Goal: Transaction & Acquisition: Obtain resource

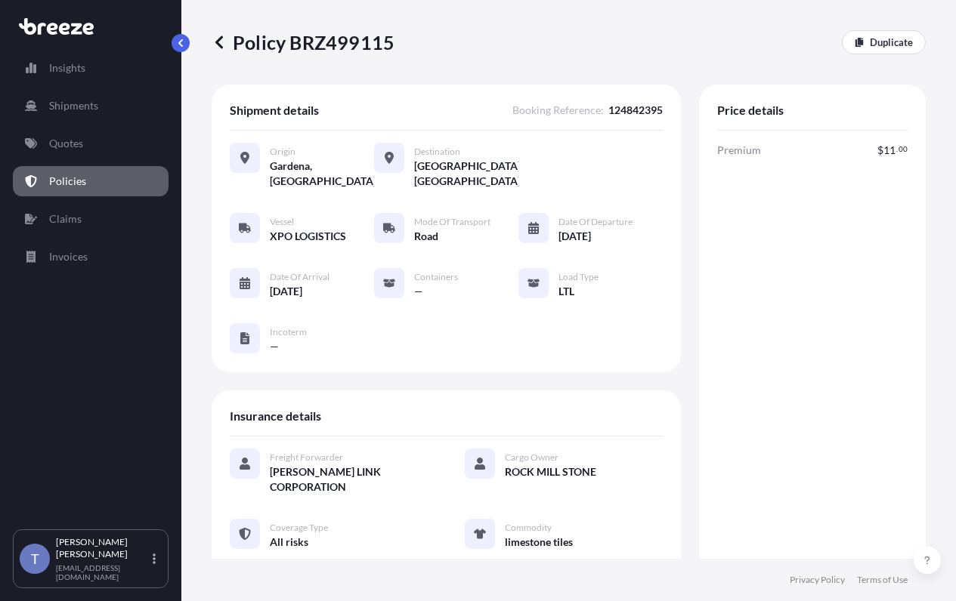
scroll to position [680, 0]
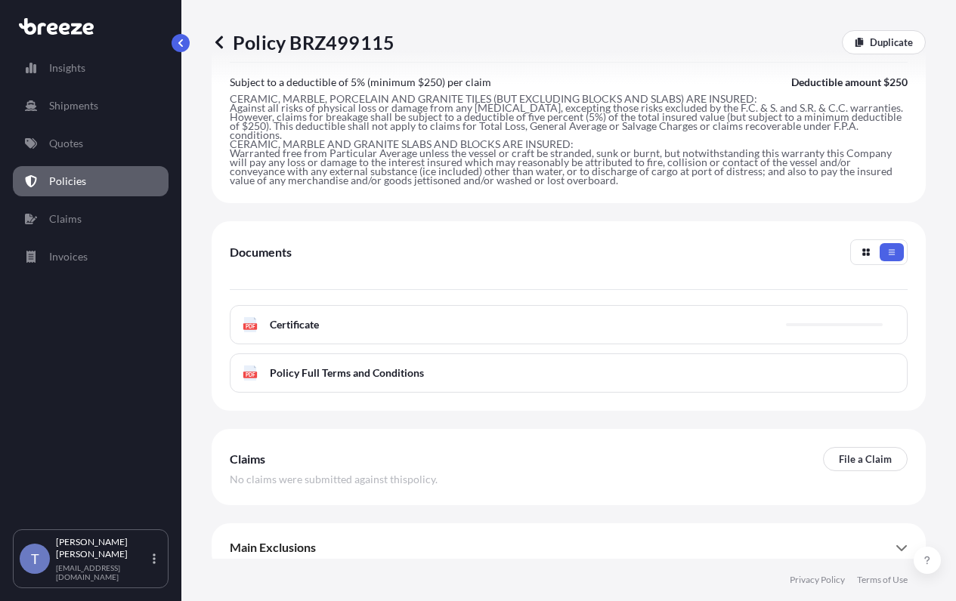
click at [83, 189] on p "Policies" at bounding box center [67, 181] width 37 height 15
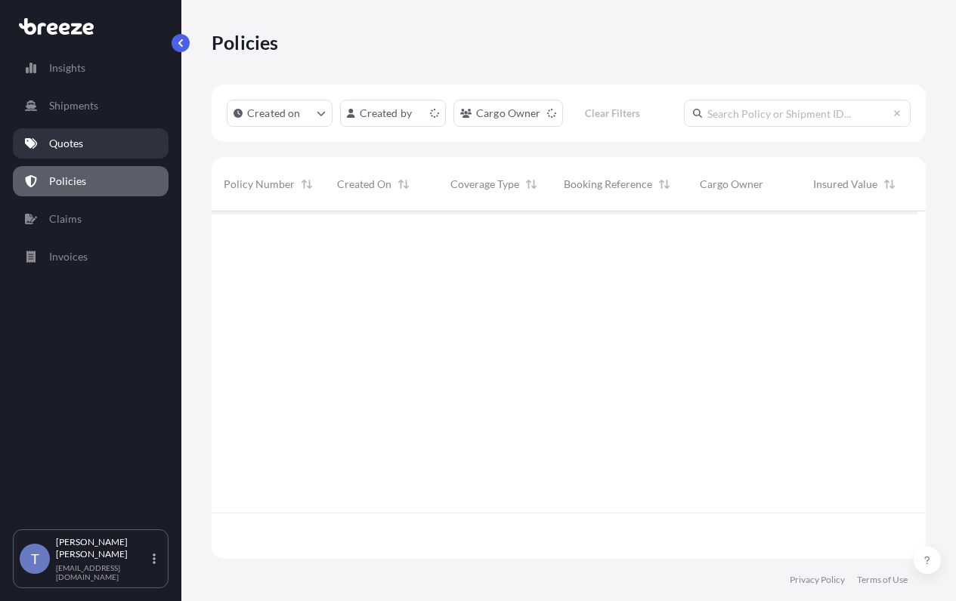
scroll to position [292, 695]
click at [82, 151] on p "Quotes" at bounding box center [66, 143] width 34 height 15
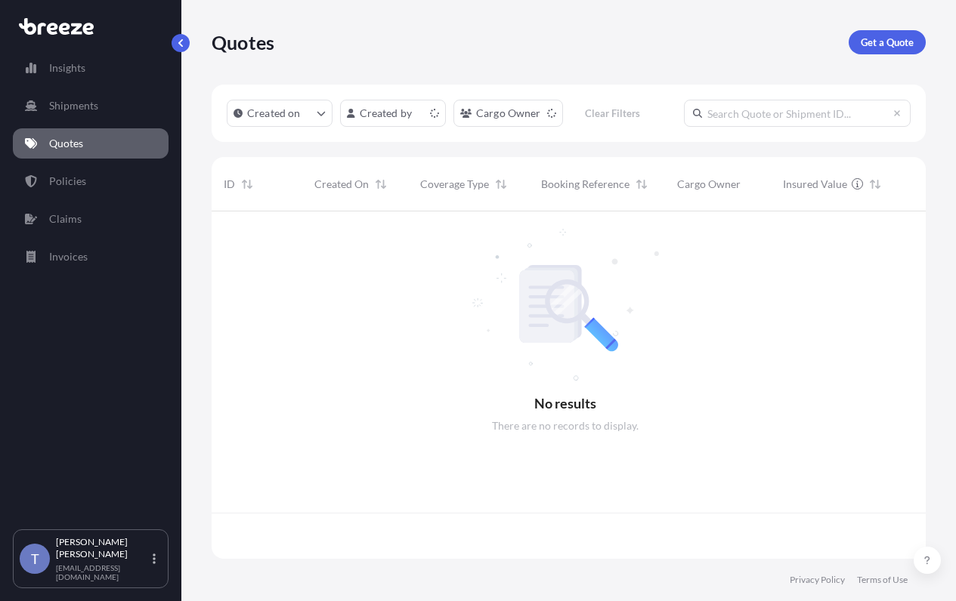
scroll to position [292, 695]
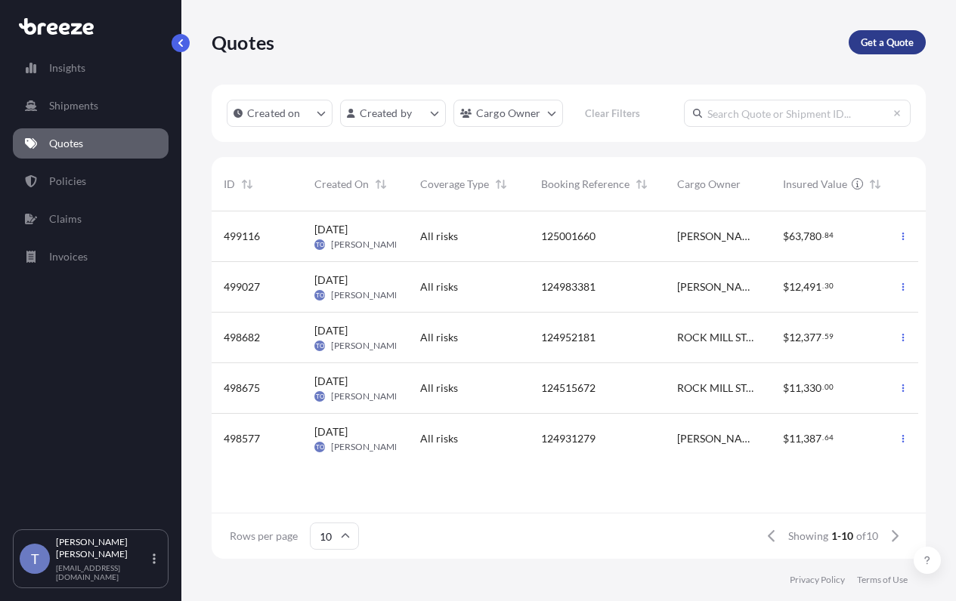
click at [848, 47] on link "Get a Quote" at bounding box center [886, 42] width 77 height 24
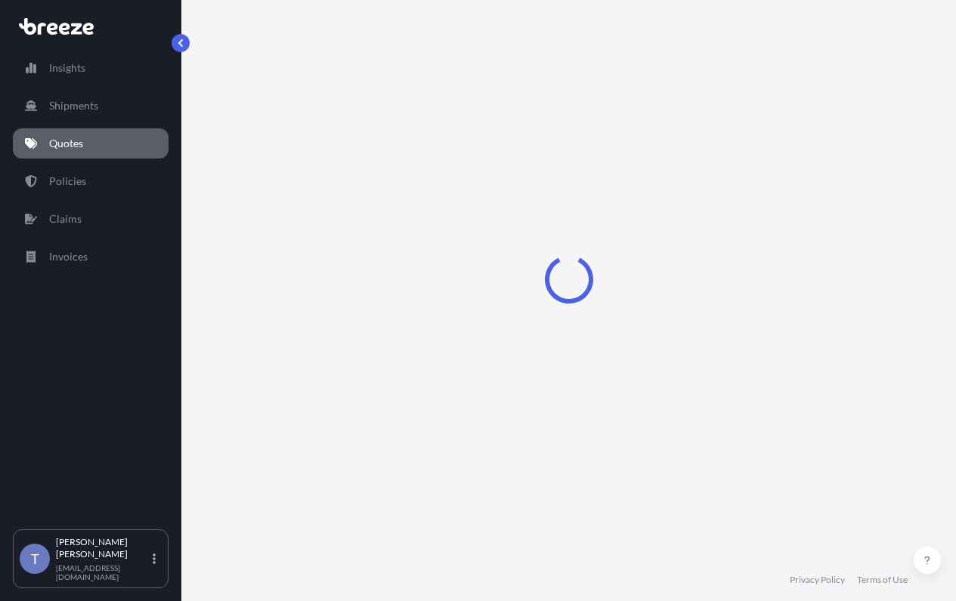
scroll to position [27, 0]
select select "Sea"
select select "1"
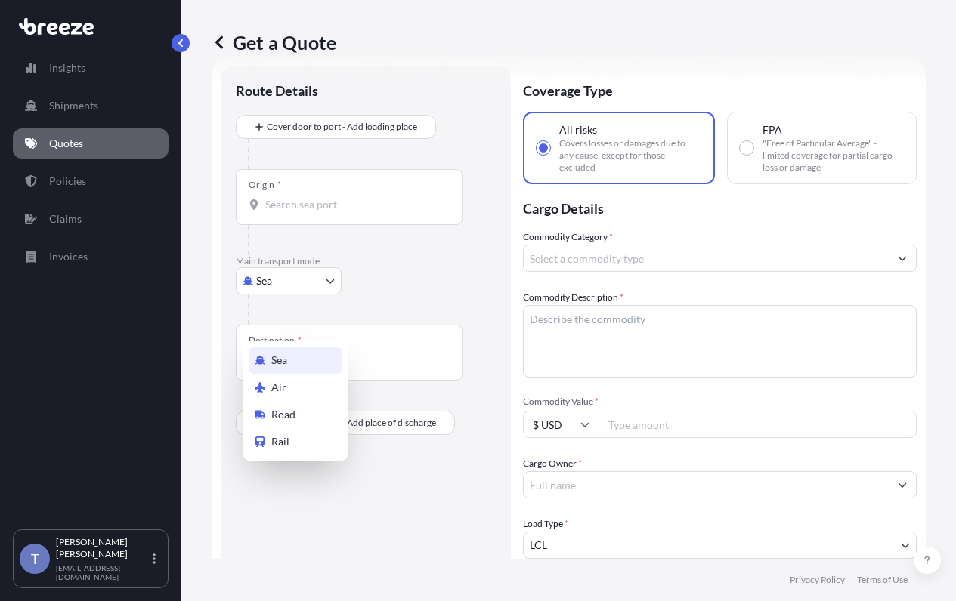
click at [295, 322] on body "Insights Shipments Quotes Policies Claims Invoices T [PERSON_NAME] [EMAIL_ADDRE…" at bounding box center [478, 357] width 956 height 715
click at [310, 421] on div "Road" at bounding box center [296, 414] width 94 height 27
select select "Road"
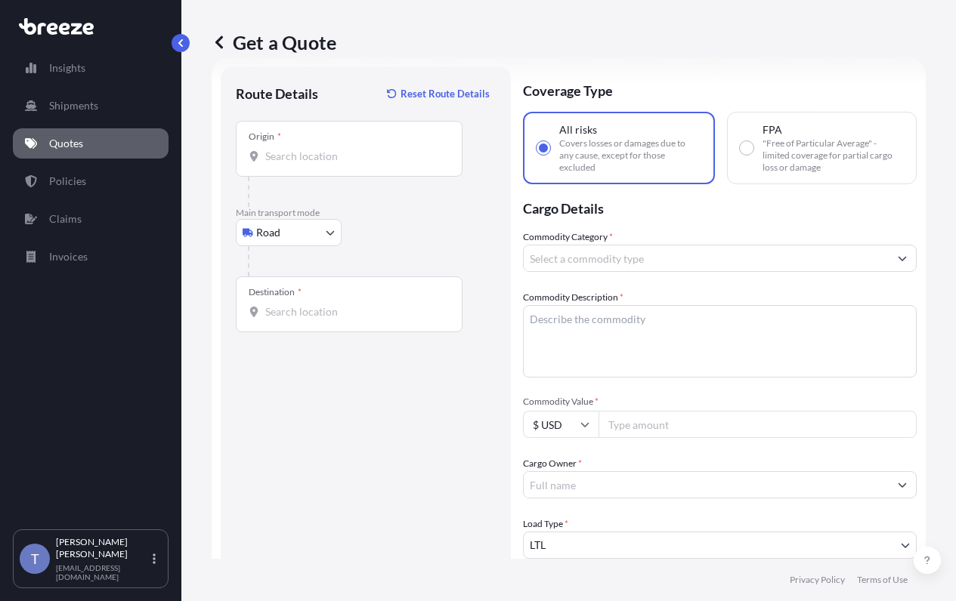
click at [403, 177] on div "Origin *" at bounding box center [349, 149] width 227 height 56
click at [403, 164] on input "Origin *" at bounding box center [354, 156] width 178 height 15
click at [300, 165] on div "Origin * 92865" at bounding box center [349, 149] width 227 height 56
click at [300, 164] on input "92865" at bounding box center [354, 156] width 178 height 15
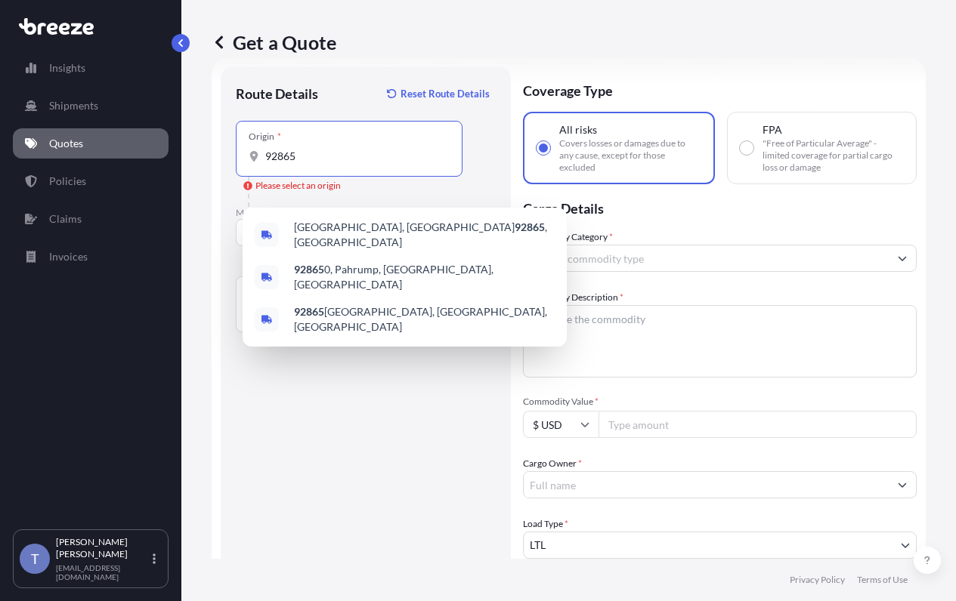
click at [316, 164] on input "92865" at bounding box center [354, 156] width 178 height 15
click at [347, 231] on span "[GEOGRAPHIC_DATA] , [GEOGRAPHIC_DATA]" at bounding box center [424, 235] width 261 height 30
type input "[GEOGRAPHIC_DATA], [GEOGRAPHIC_DATA]"
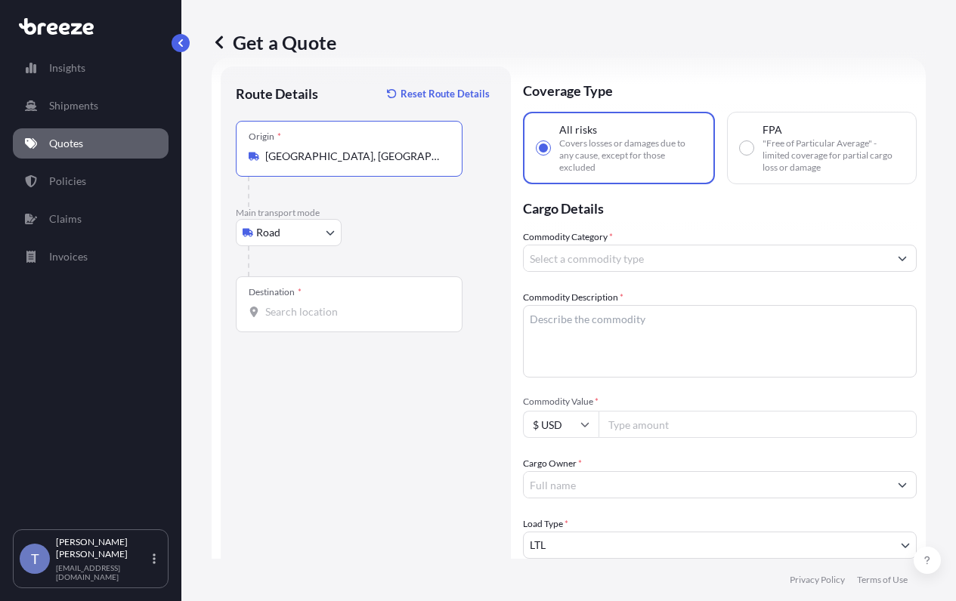
click at [314, 332] on div "Destination *" at bounding box center [349, 305] width 227 height 56
click at [314, 320] on input "Destination *" at bounding box center [354, 311] width 178 height 15
type input "[GEOGRAPHIC_DATA], IL 60654, [GEOGRAPHIC_DATA]"
click at [683, 360] on textarea "Commodity Description *" at bounding box center [720, 341] width 394 height 73
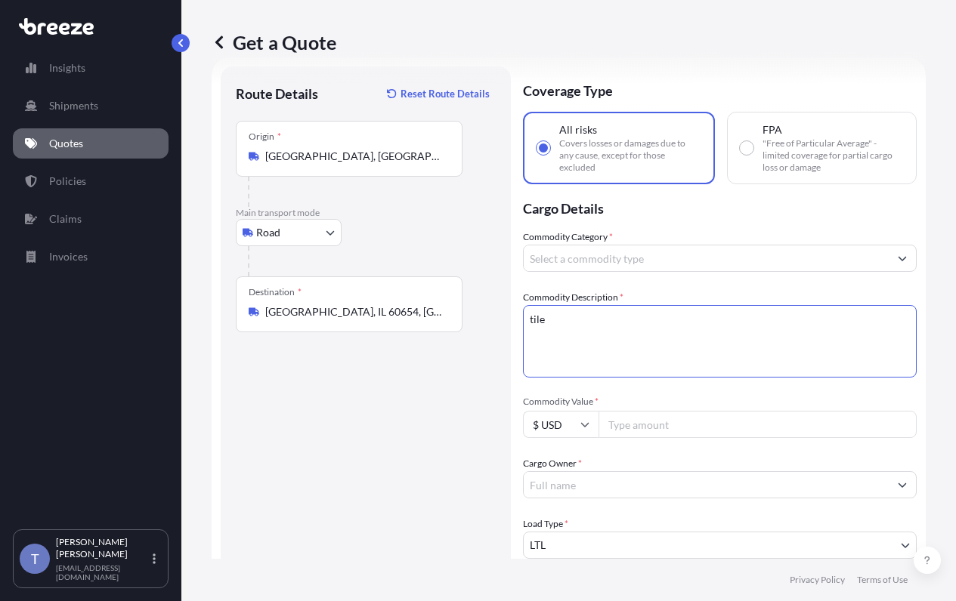
type textarea "tile"
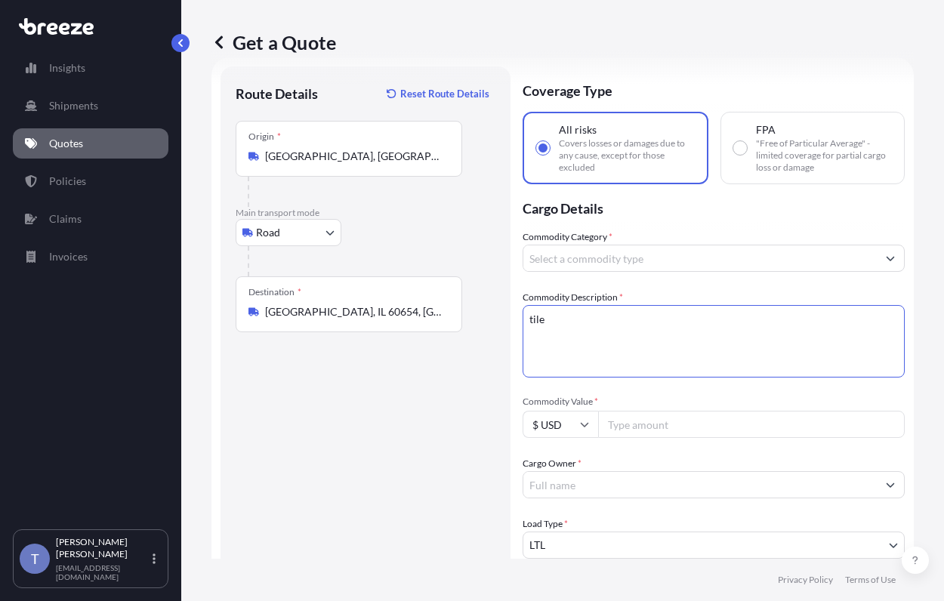
click at [712, 272] on input "Commodity Category *" at bounding box center [701, 258] width 354 height 27
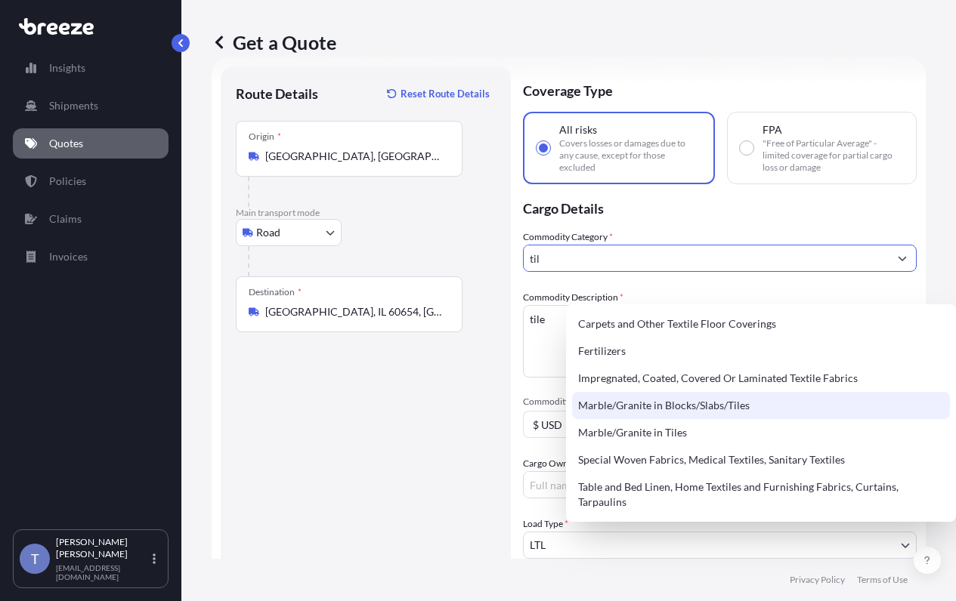
click at [728, 403] on div "Marble/Granite in Blocks/Slabs/Tiles" at bounding box center [761, 405] width 378 height 27
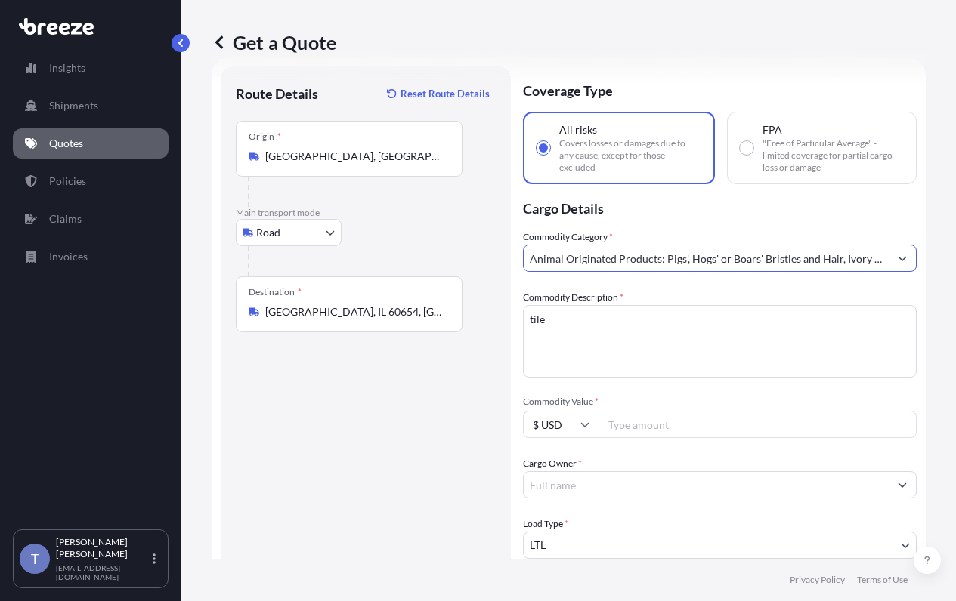
click at [756, 272] on input "Animal Originated Products: Pigs', Hogs' or Boars' Bristles and Hair, Ivory and…" at bounding box center [706, 258] width 365 height 27
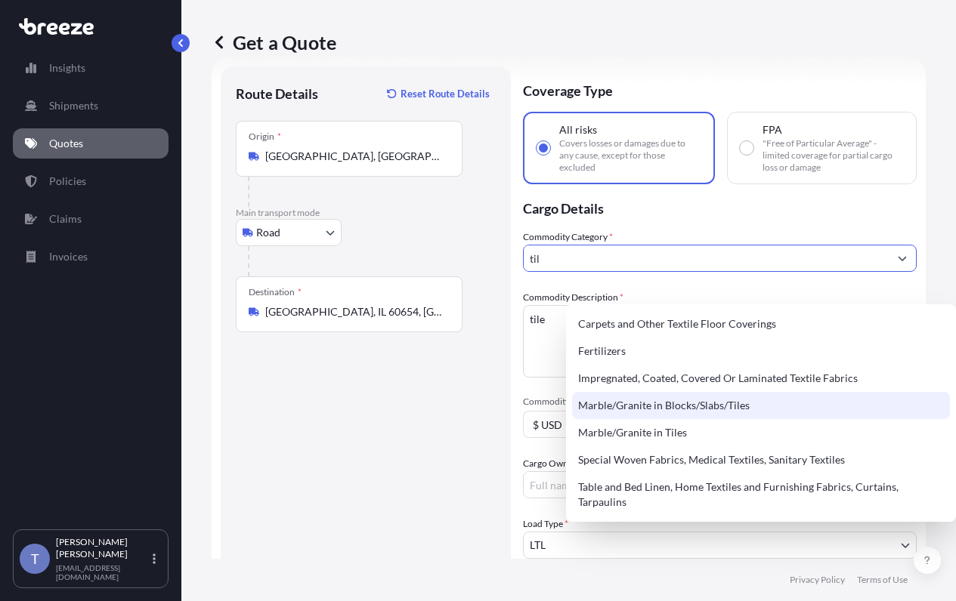
click at [755, 406] on div "Marble/Granite in Blocks/Slabs/Tiles" at bounding box center [761, 405] width 378 height 27
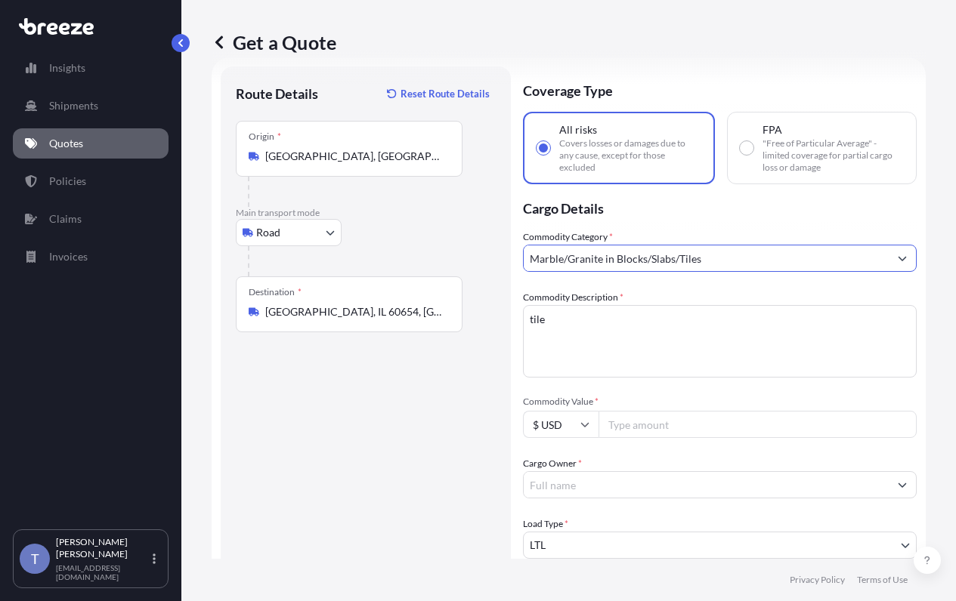
type input "Marble/Granite in Blocks/Slabs/Tiles"
click at [704, 308] on div "Commodity Category * Marble/Granite in Blocks/Slabs/Tiles Commodity Description…" at bounding box center [720, 485] width 394 height 511
click at [706, 314] on div "Commodity Category * Marble/Granite in Blocks/Slabs/Tiles Commodity Description…" at bounding box center [720, 485] width 394 height 511
click at [684, 438] on input "Commodity Value *" at bounding box center [757, 424] width 318 height 27
type input "10000"
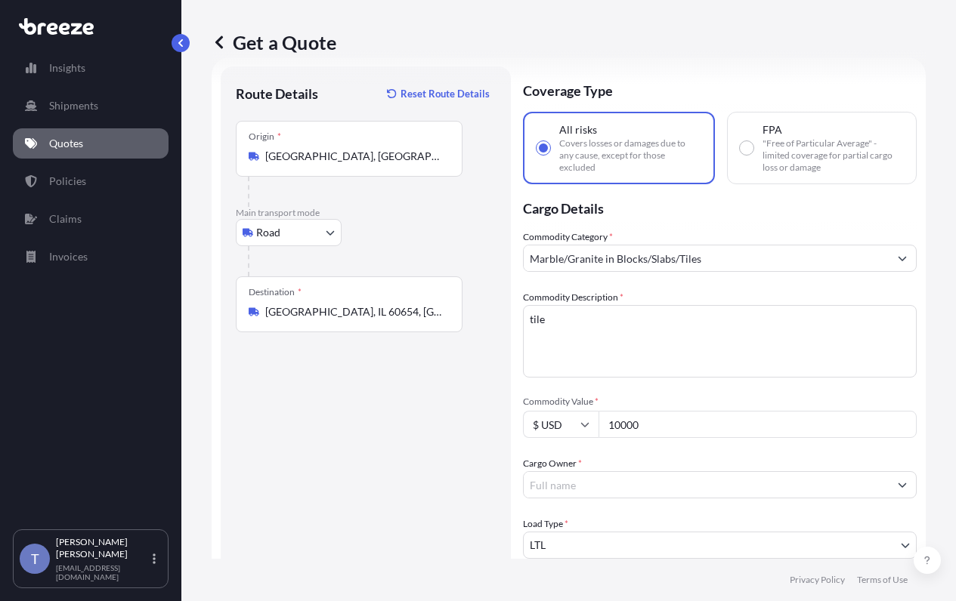
click at [718, 435] on div "Commodity Category * Marble/Granite in Blocks/Slabs/Tiles Commodity Description…" at bounding box center [720, 485] width 394 height 511
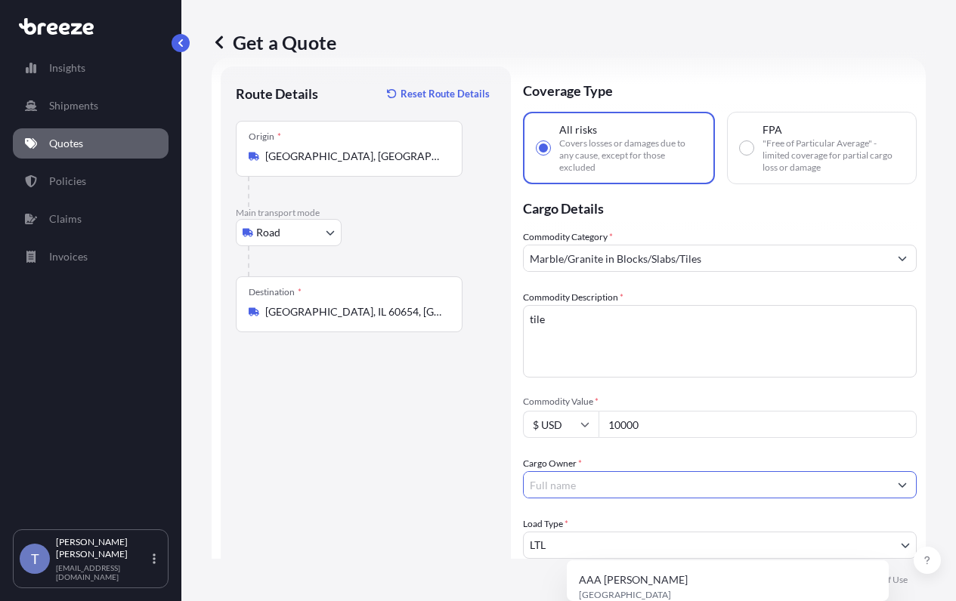
click at [681, 499] on input "Cargo Owner *" at bounding box center [706, 484] width 365 height 27
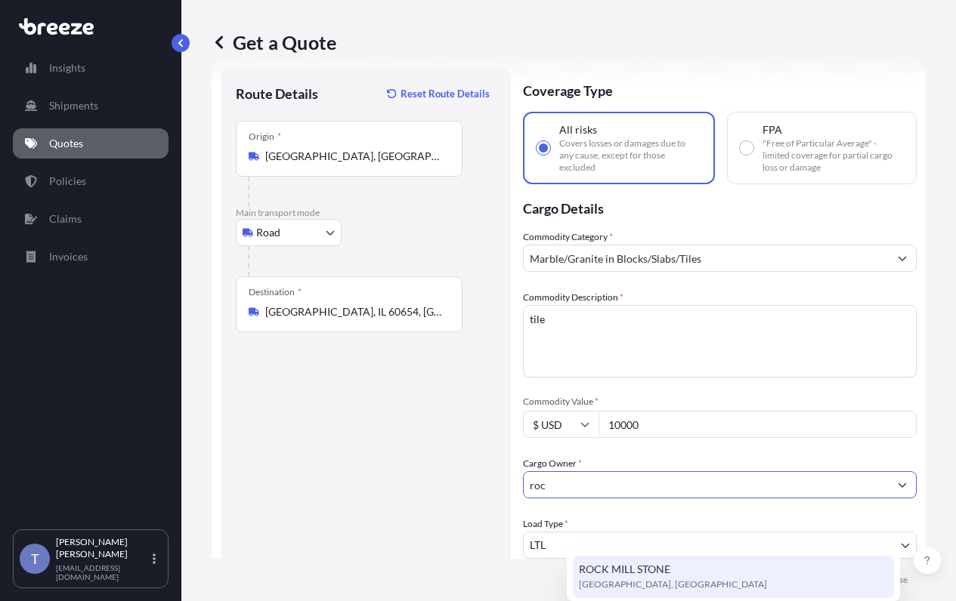
click at [669, 561] on div "ROCK MILL STONE [GEOGRAPHIC_DATA], [GEOGRAPHIC_DATA]" at bounding box center [733, 577] width 321 height 42
type input "ROCK MILL STONE"
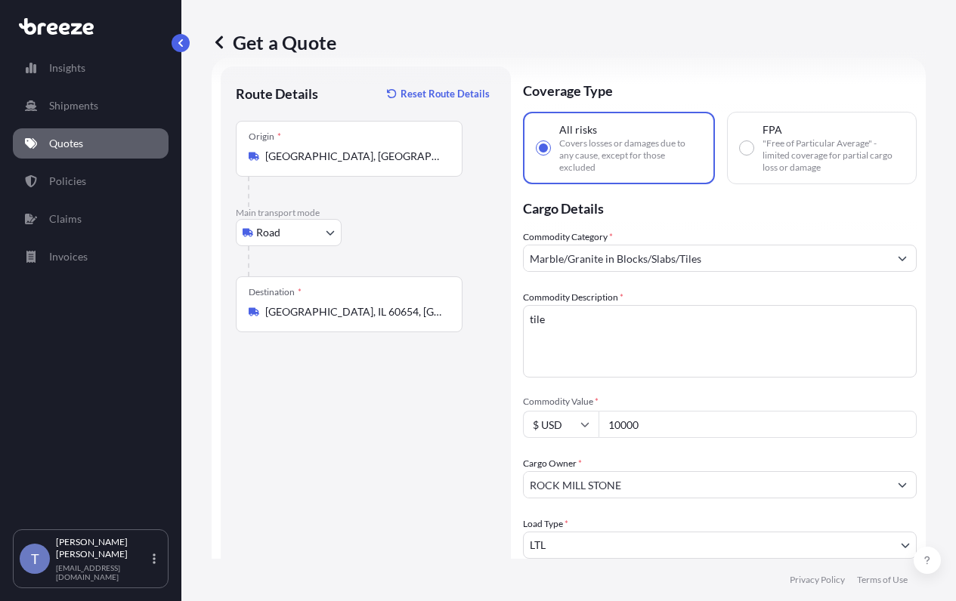
click at [582, 471] on label "Cargo Owner *" at bounding box center [552, 463] width 59 height 15
click at [623, 499] on input "ROCK MILL STONE" at bounding box center [706, 484] width 365 height 27
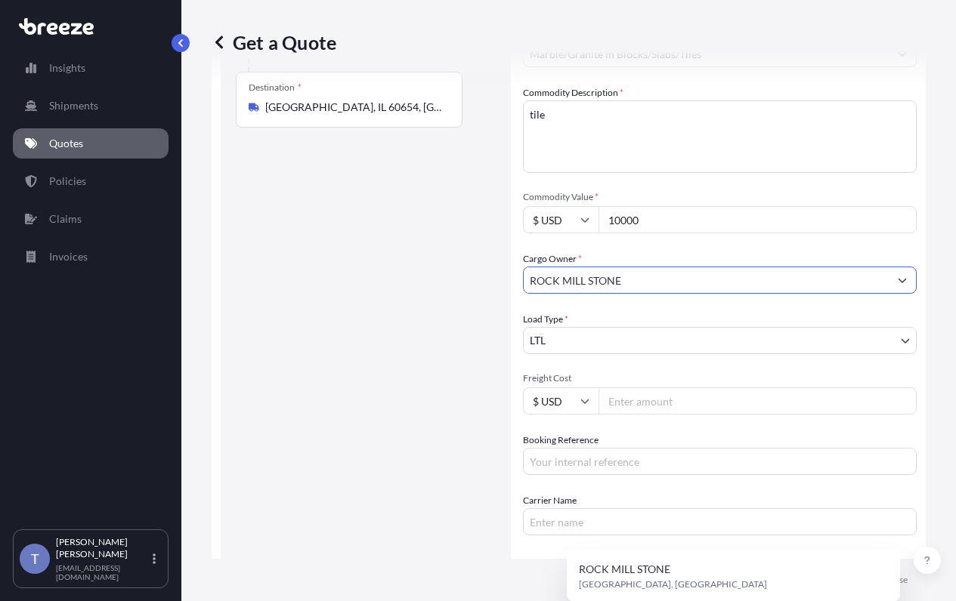
scroll to position [254, 0]
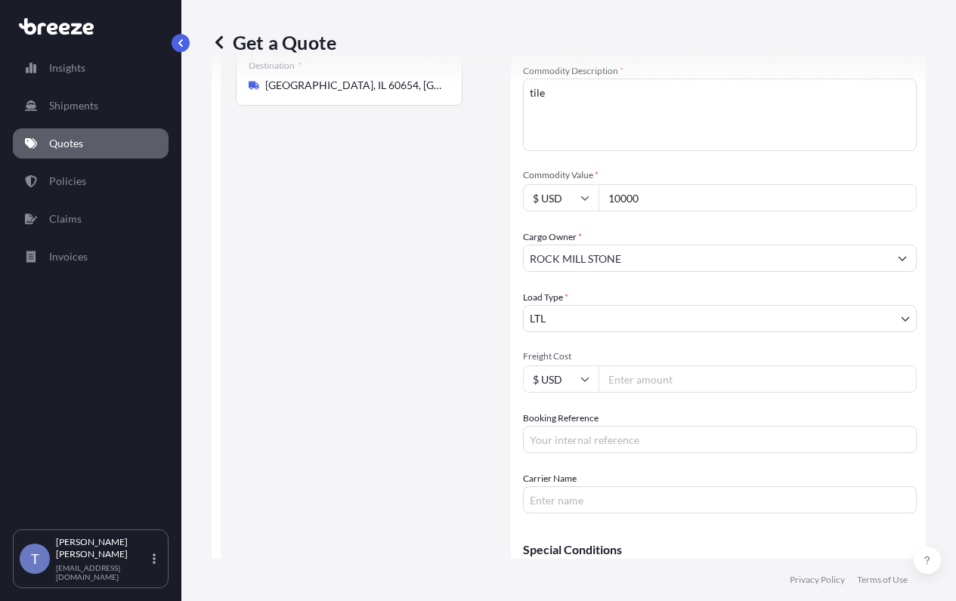
click at [691, 393] on input "Freight Cost" at bounding box center [757, 379] width 318 height 27
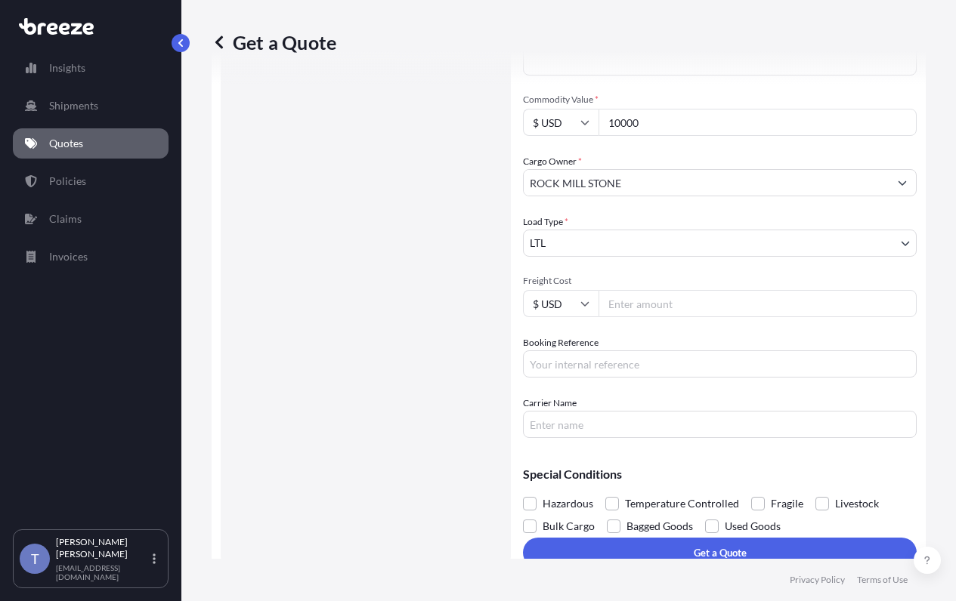
click at [647, 378] on input "Booking Reference" at bounding box center [720, 364] width 394 height 27
type input "124996282"
click at [641, 438] on input "Carrier Name" at bounding box center [720, 424] width 394 height 27
type input "EDI EXPRESS"
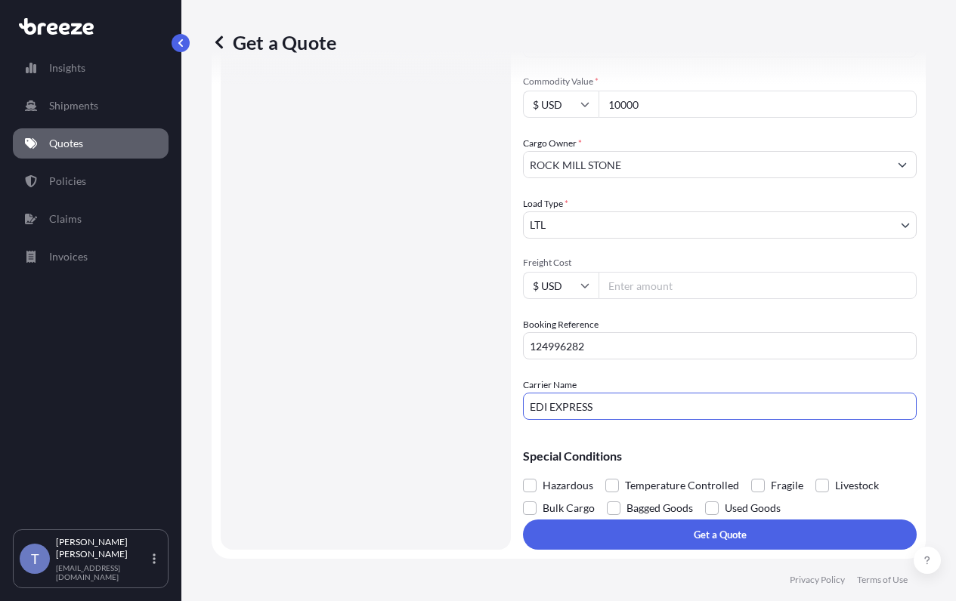
scroll to position [430, 0]
click at [803, 477] on label "Fragile" at bounding box center [777, 485] width 52 height 23
click at [751, 474] on input "Fragile" at bounding box center [751, 474] width 0 height 0
click at [681, 272] on input "Freight Cost" at bounding box center [757, 285] width 318 height 27
type input "310.91"
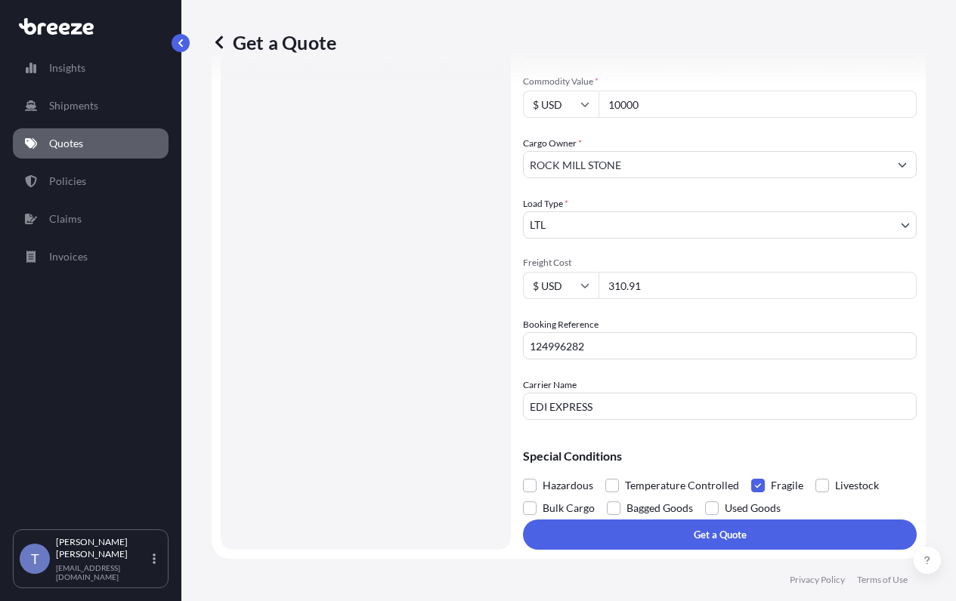
click at [627, 257] on span "Freight Cost" at bounding box center [720, 263] width 394 height 12
click at [627, 272] on input "310.91" at bounding box center [757, 285] width 318 height 27
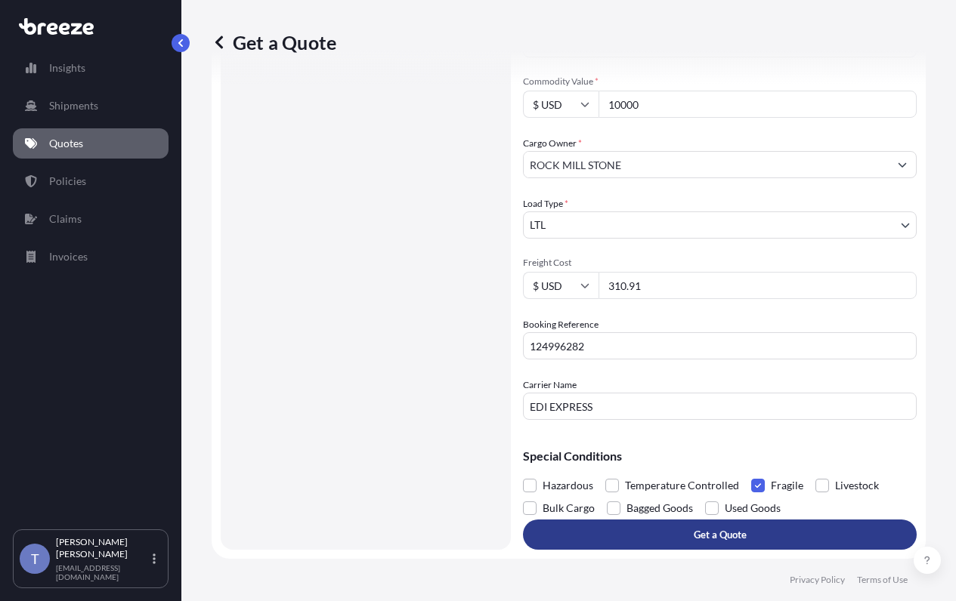
click at [729, 535] on button "Get a Quote" at bounding box center [720, 535] width 394 height 30
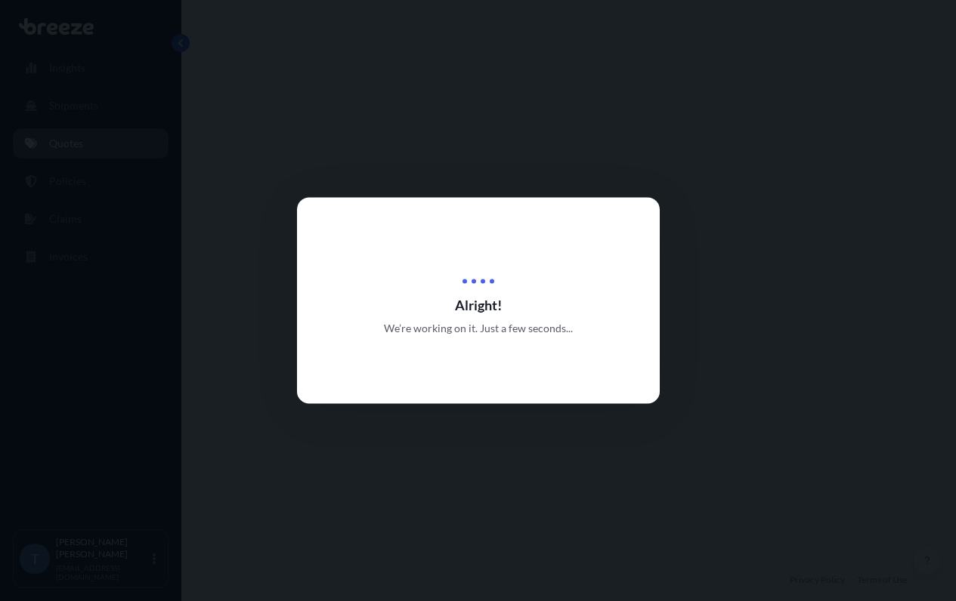
select select "Road"
select select "1"
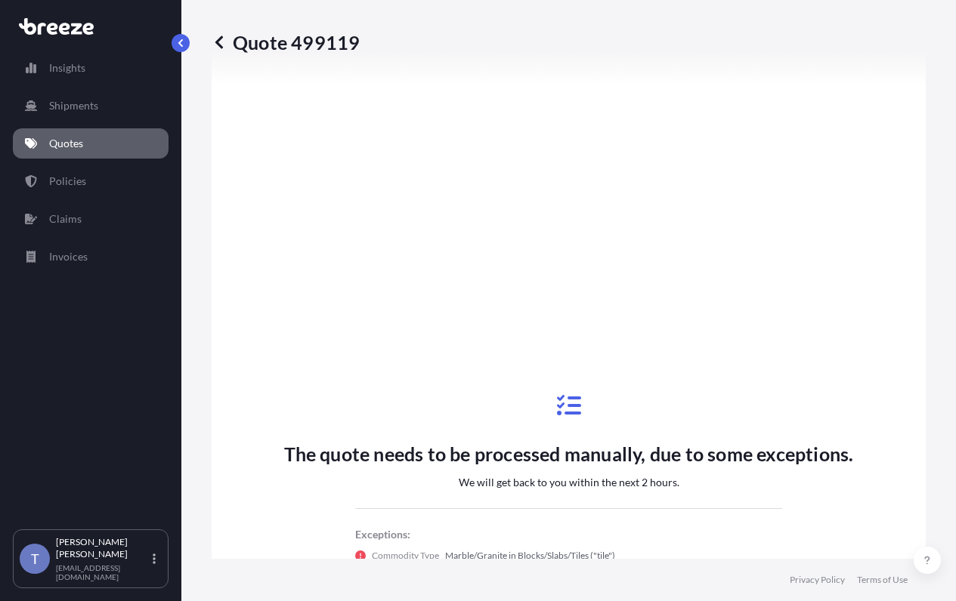
scroll to position [1293, 0]
